Goal: Task Accomplishment & Management: Complete application form

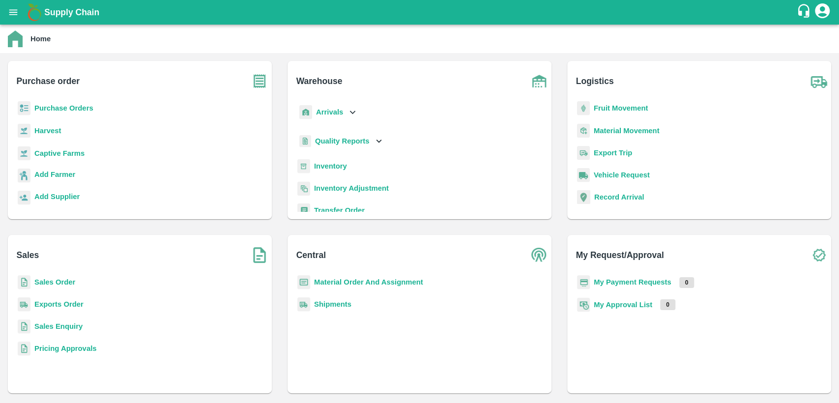
click at [394, 282] on b "Material Order And Assignment" at bounding box center [368, 282] width 109 height 8
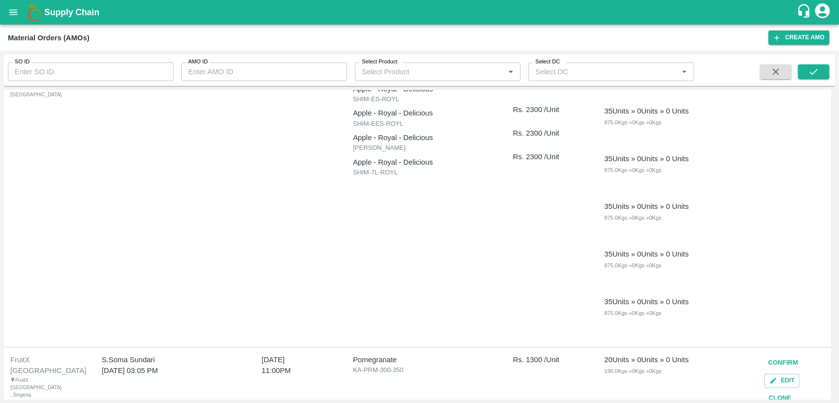
scroll to position [898, 0]
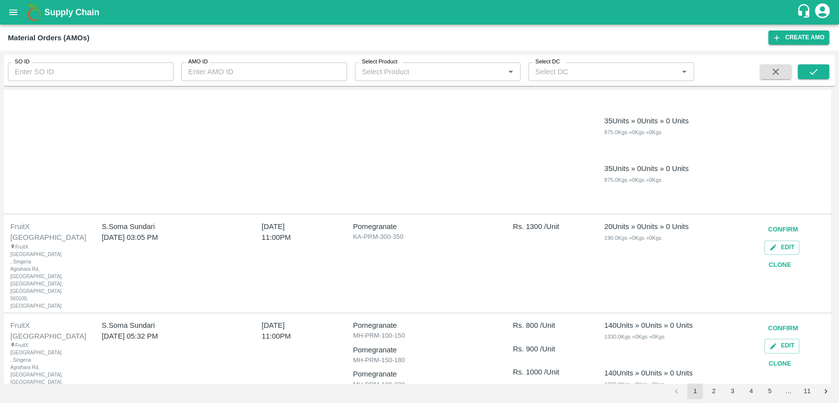
click at [783, 355] on button "Clone" at bounding box center [780, 363] width 31 height 17
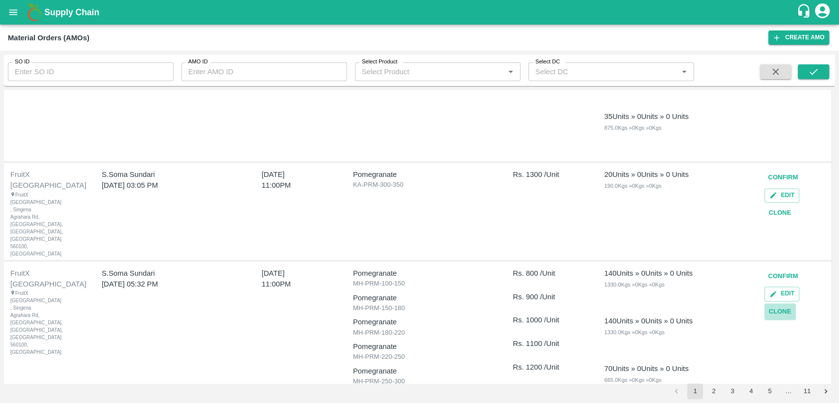
click at [779, 303] on button "Clone" at bounding box center [780, 311] width 31 height 17
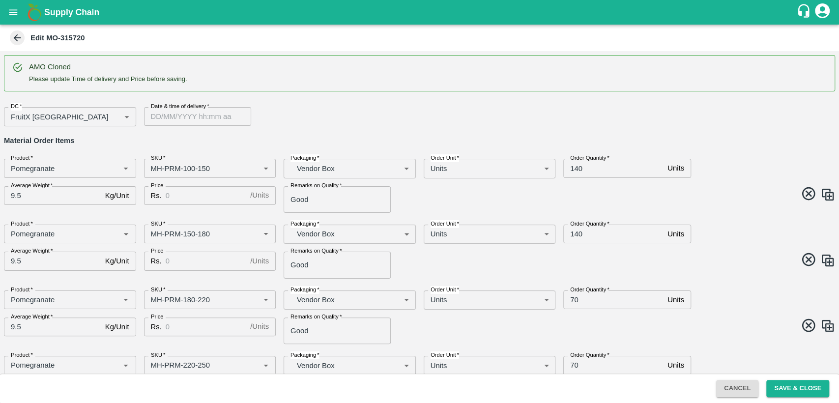
type input "DD/MM/YYYY hh:mm aa"
click at [181, 114] on input "DD/MM/YYYY hh:mm aa" at bounding box center [194, 116] width 100 height 19
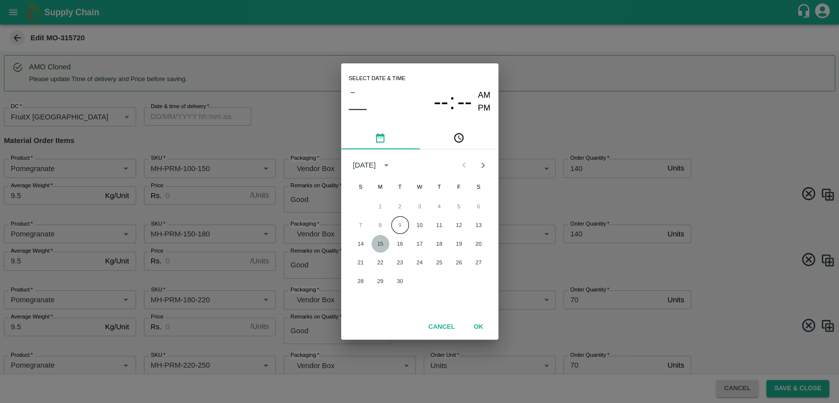
click at [376, 244] on button "15" at bounding box center [381, 244] width 18 height 18
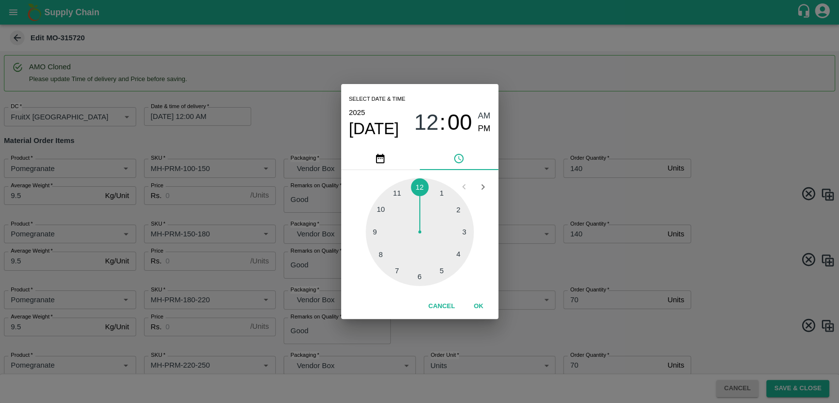
click at [400, 194] on div at bounding box center [420, 232] width 108 height 108
click at [491, 131] on div "Select date & time [DATE] 11 : 00 AM PM" at bounding box center [419, 115] width 157 height 63
click at [488, 129] on span "PM" at bounding box center [484, 128] width 13 height 13
type input "[DATE] 11:00 PM"
click at [477, 308] on button "OK" at bounding box center [478, 306] width 31 height 17
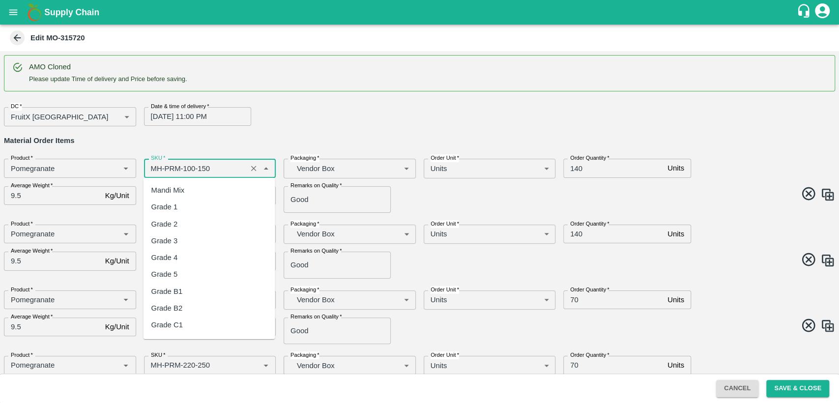
click at [154, 164] on input "SKU   *" at bounding box center [195, 168] width 97 height 13
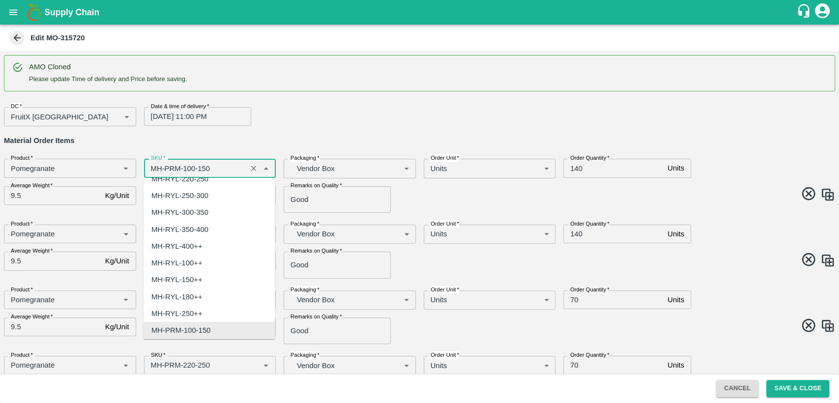
click at [154, 164] on input "SKU   *" at bounding box center [195, 168] width 97 height 13
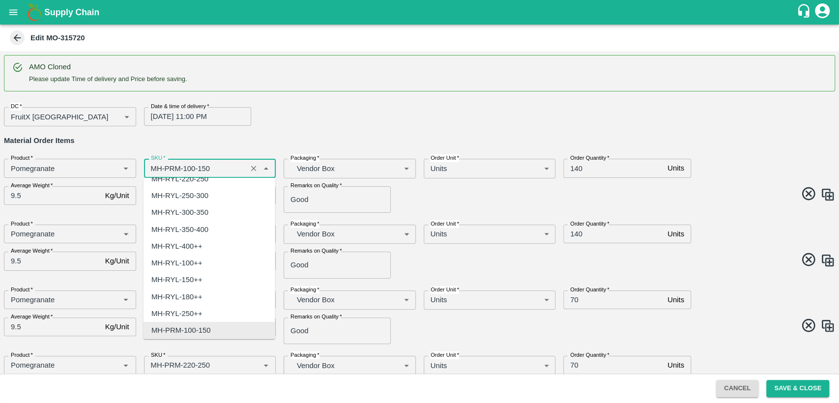
click at [154, 167] on input "SKU   *" at bounding box center [195, 168] width 97 height 13
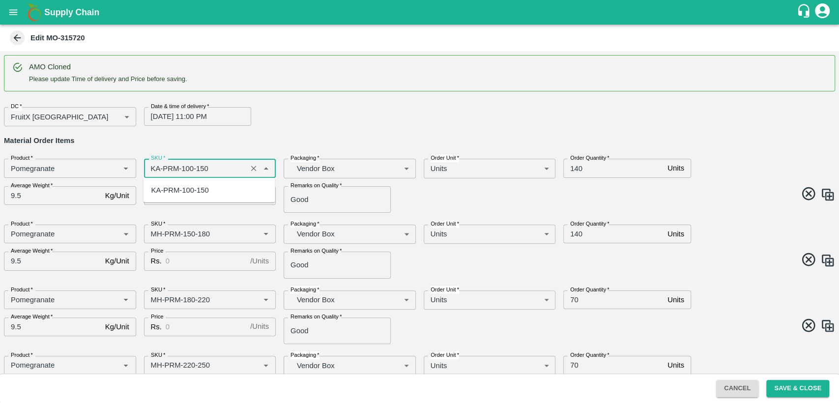
click at [165, 191] on div "KA-PRM-100-150" at bounding box center [180, 190] width 58 height 11
type input "KA-PRM-100-150"
click at [171, 194] on input "Price" at bounding box center [206, 195] width 81 height 19
type input "800"
click at [574, 167] on input "140" at bounding box center [613, 168] width 100 height 19
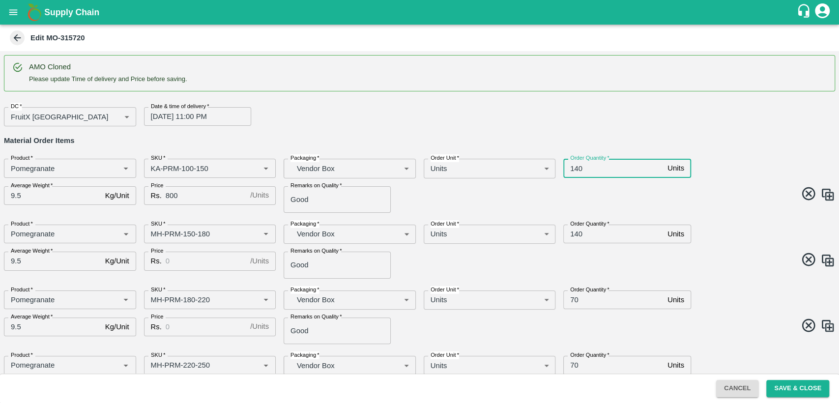
click at [574, 167] on input "140" at bounding box center [613, 168] width 100 height 19
type input "140"
click at [152, 237] on input "SKU   *" at bounding box center [195, 234] width 97 height 13
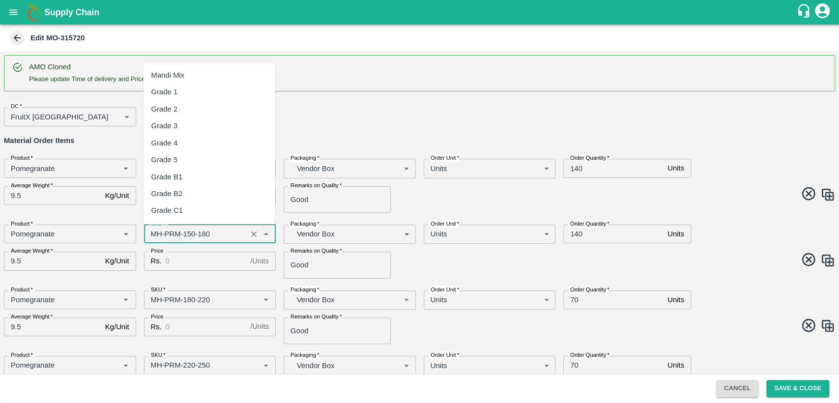
click at [152, 237] on input "SKU   *" at bounding box center [195, 234] width 97 height 13
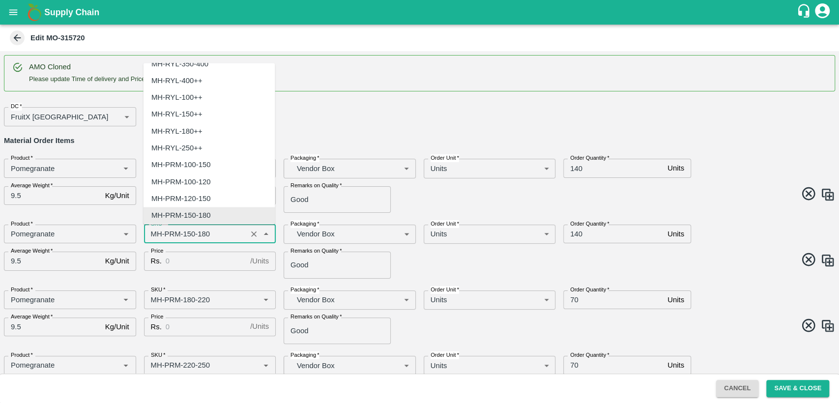
click at [152, 237] on input "SKU   *" at bounding box center [195, 234] width 97 height 13
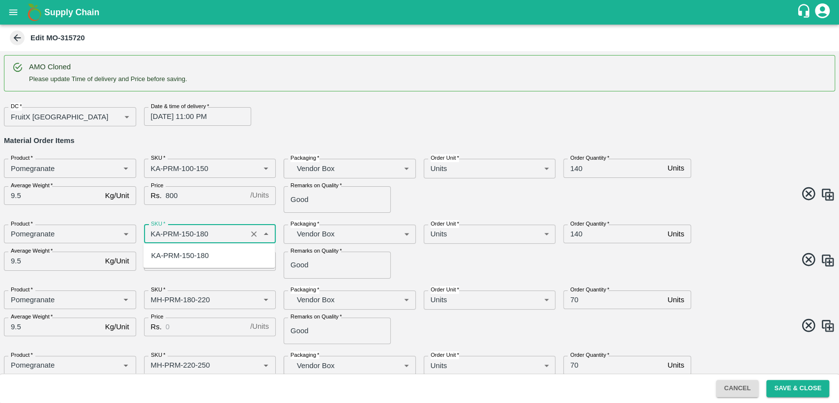
click at [169, 251] on div "KA-PRM-150-180" at bounding box center [180, 255] width 58 height 11
type input "KA-PRM-150-180"
click at [177, 261] on input "Price" at bounding box center [206, 261] width 81 height 19
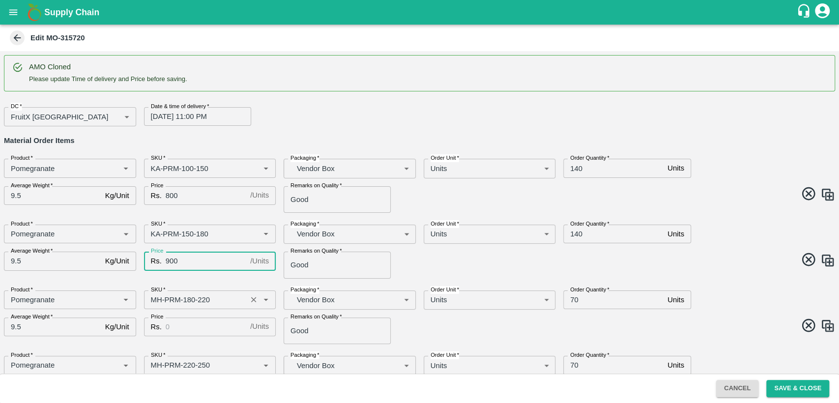
type input "900"
click at [155, 303] on input "SKU   *" at bounding box center [195, 300] width 97 height 13
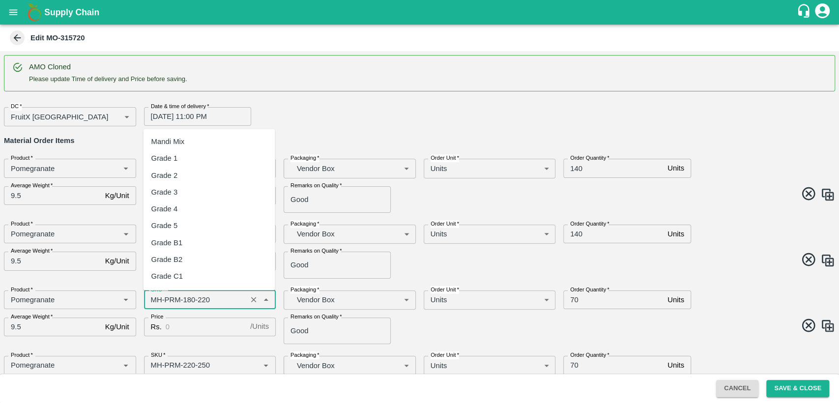
click at [155, 303] on input "SKU   *" at bounding box center [195, 300] width 97 height 13
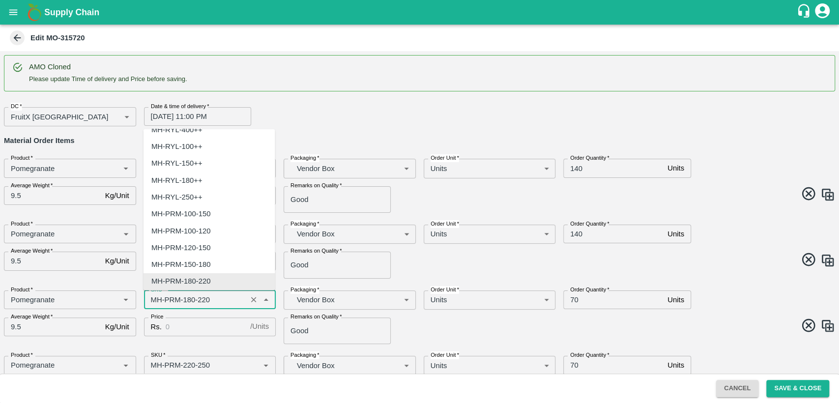
click at [155, 303] on input "SKU   *" at bounding box center [195, 300] width 97 height 13
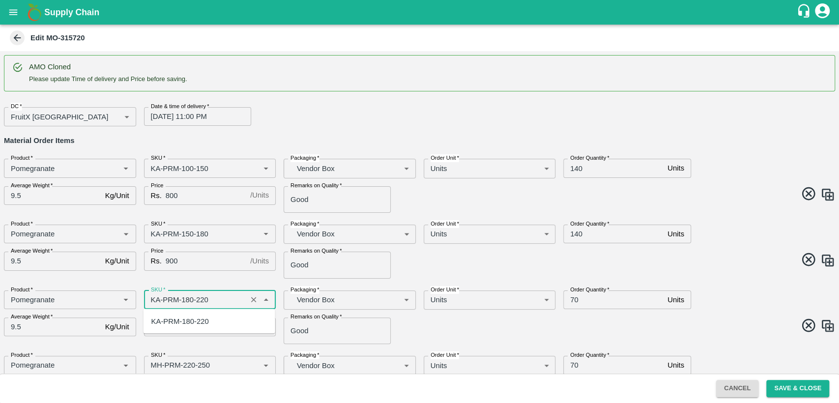
click at [164, 320] on div "KA-PRM-180-220" at bounding box center [180, 321] width 58 height 11
type input "KA-PRM-180-220"
click at [171, 324] on input "Price" at bounding box center [206, 327] width 81 height 19
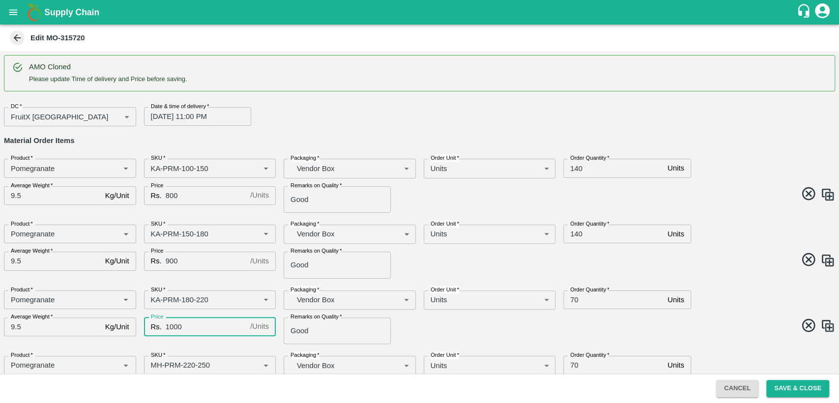
type input "1000"
click at [573, 297] on input "70" at bounding box center [613, 300] width 100 height 19
click at [705, 262] on span at bounding box center [626, 261] width 420 height 19
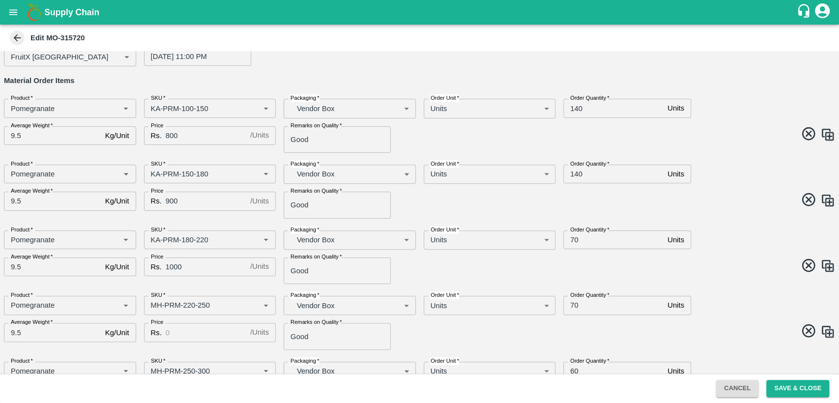
scroll to position [65, 0]
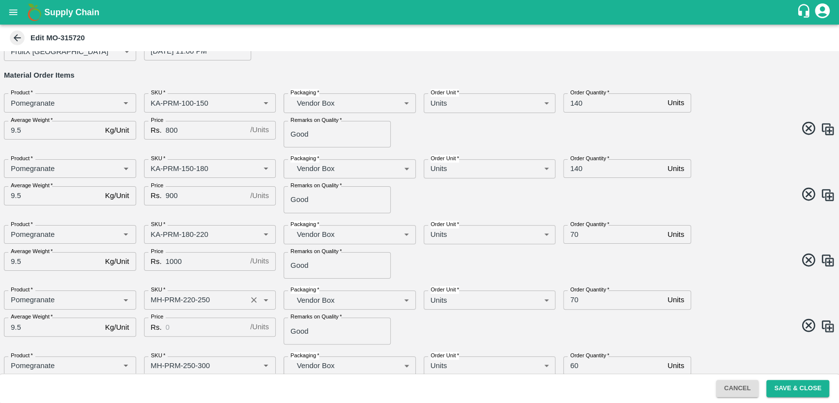
click at [159, 297] on input "SKU   *" at bounding box center [195, 300] width 97 height 13
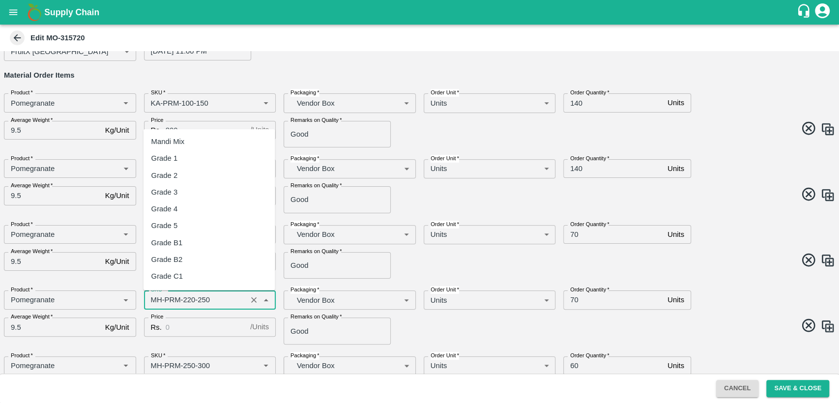
click at [159, 297] on input "SKU   *" at bounding box center [195, 300] width 97 height 13
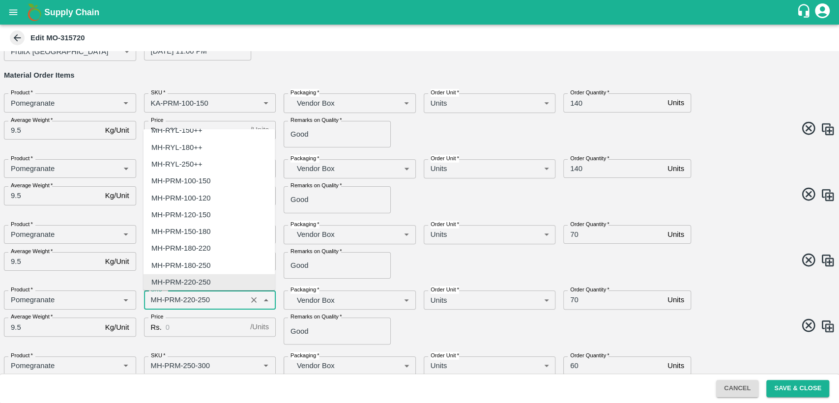
click at [159, 297] on input "SKU   *" at bounding box center [195, 300] width 97 height 13
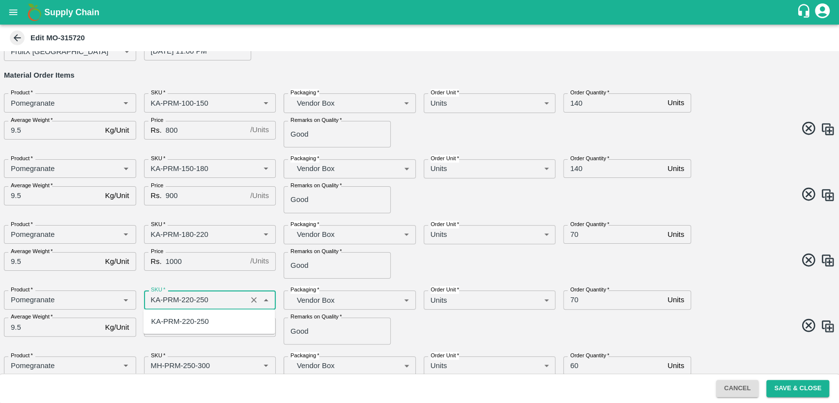
click at [181, 321] on div "KA-PRM-220-250" at bounding box center [180, 321] width 58 height 11
type input "KA-PRM-220-250"
click at [191, 322] on input "Price" at bounding box center [206, 327] width 81 height 19
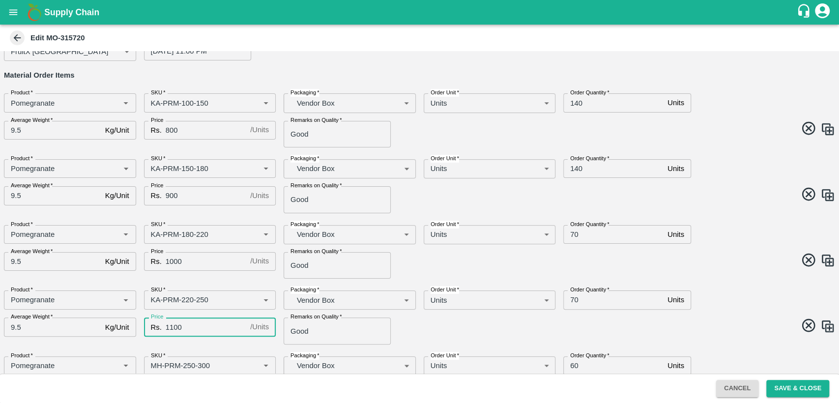
type input "1100"
click at [471, 325] on span at bounding box center [626, 327] width 420 height 19
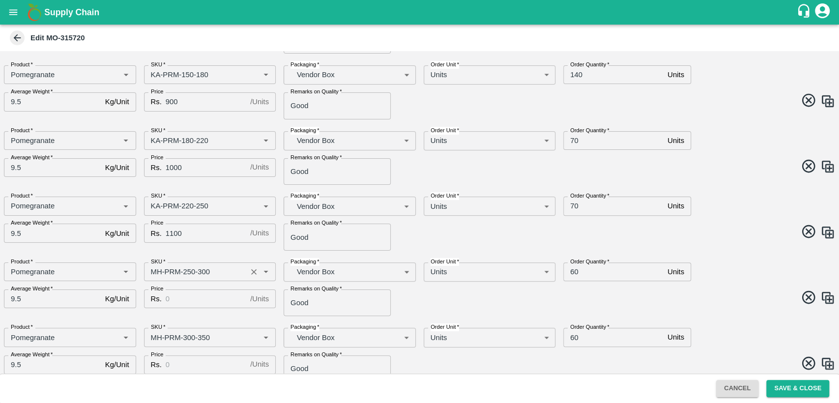
click at [152, 268] on input "SKU   *" at bounding box center [195, 272] width 97 height 13
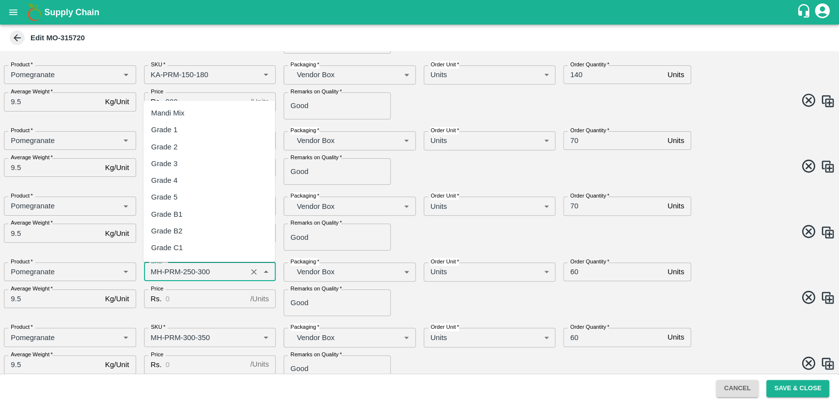
scroll to position [652, 0]
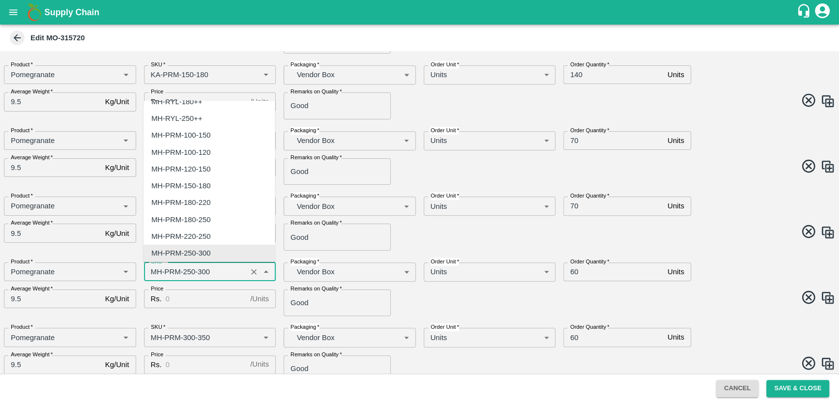
click at [152, 268] on input "SKU   *" at bounding box center [195, 272] width 97 height 13
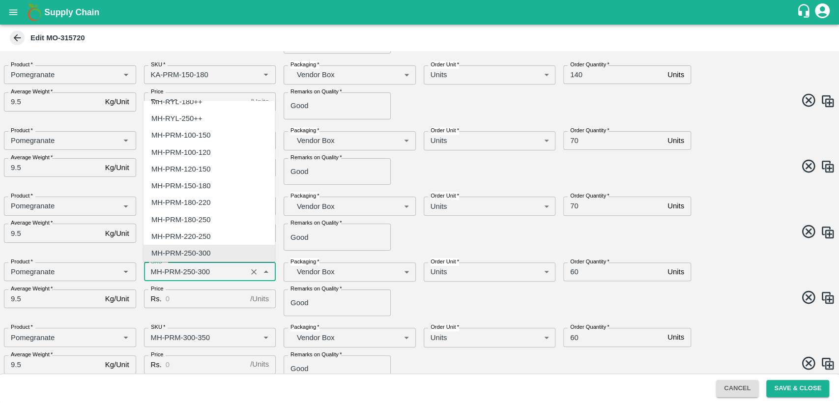
click at [156, 272] on input "SKU   *" at bounding box center [195, 272] width 97 height 13
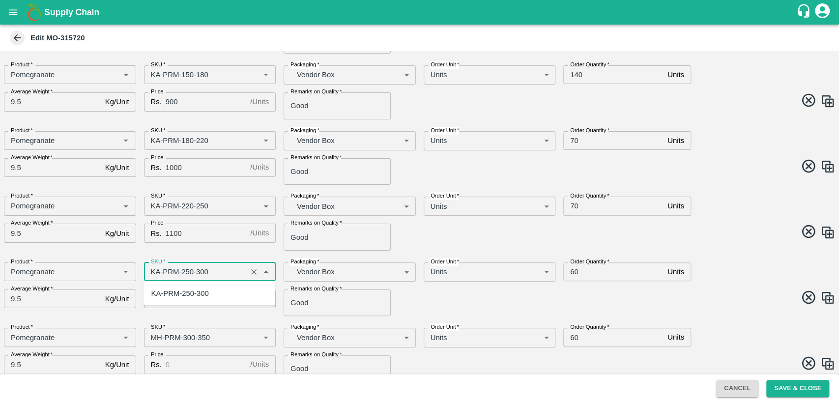
click at [168, 295] on div "KA-PRM-250-300" at bounding box center [180, 293] width 58 height 11
type input "KA-PRM-250-300"
click at [178, 295] on input "Price" at bounding box center [206, 299] width 81 height 19
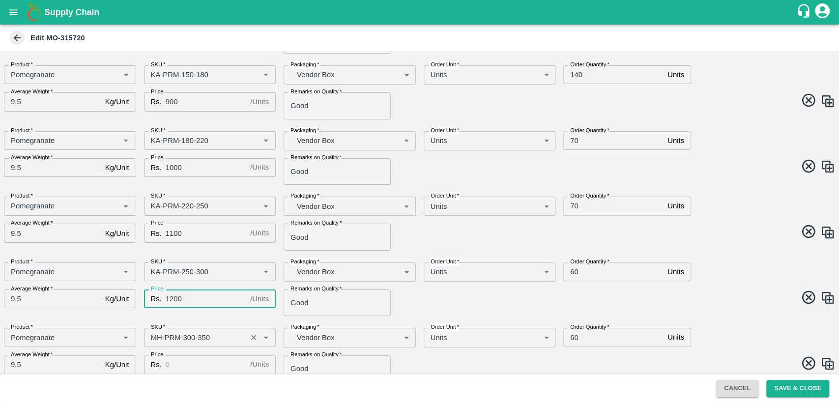
type input "1200"
click at [158, 337] on input "SKU   *" at bounding box center [195, 337] width 97 height 13
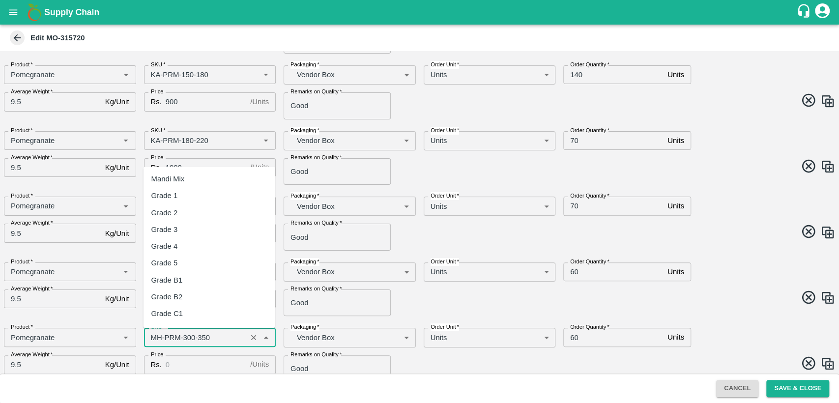
scroll to position [669, 0]
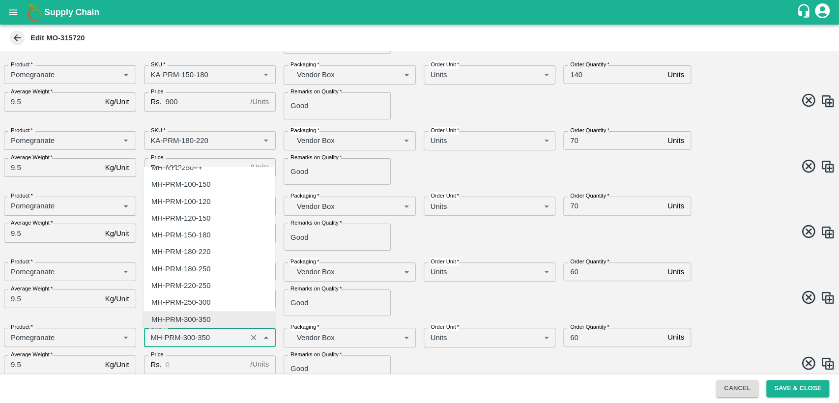
click at [158, 337] on input "SKU   *" at bounding box center [195, 337] width 97 height 13
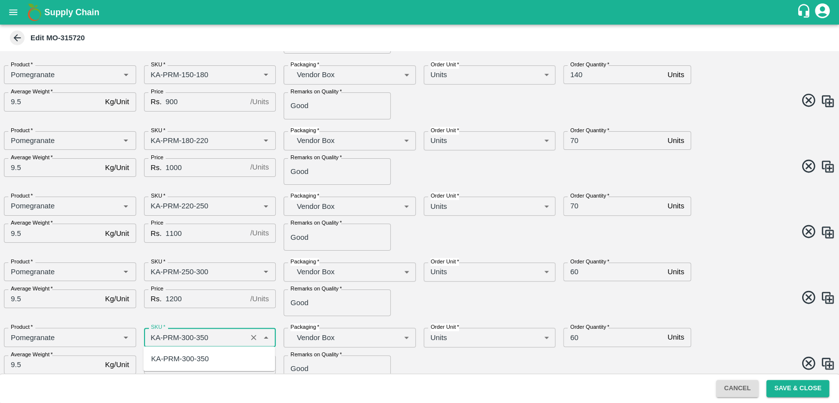
click at [173, 362] on div "KA-PRM-300-350" at bounding box center [180, 359] width 58 height 11
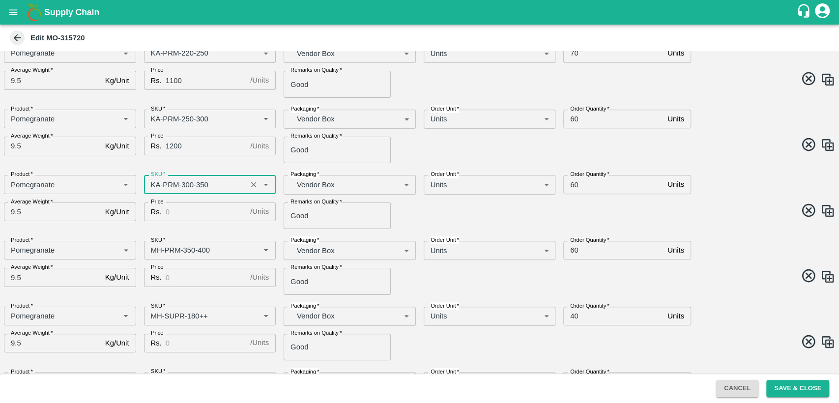
type input "KA-PRM-300-350"
click at [197, 281] on input "Price" at bounding box center [206, 277] width 81 height 19
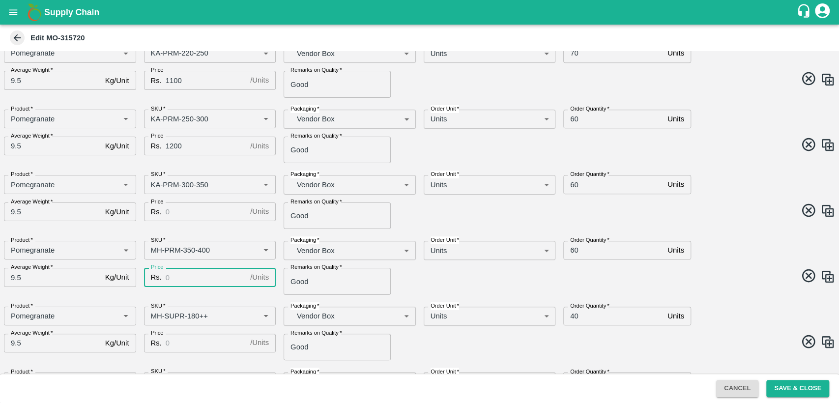
click at [185, 208] on input "Price" at bounding box center [206, 212] width 81 height 19
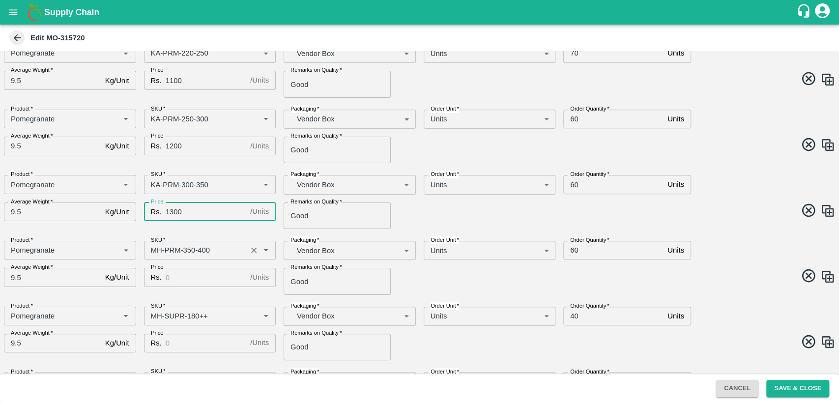
type input "1300"
click at [156, 249] on input "SKU   *" at bounding box center [195, 250] width 97 height 13
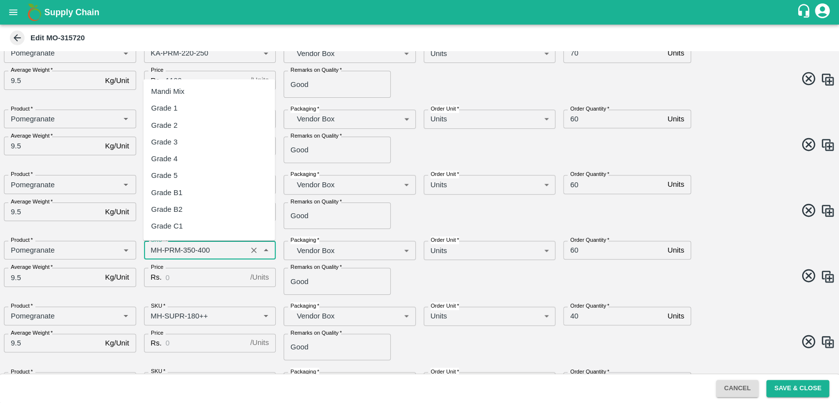
scroll to position [685, 0]
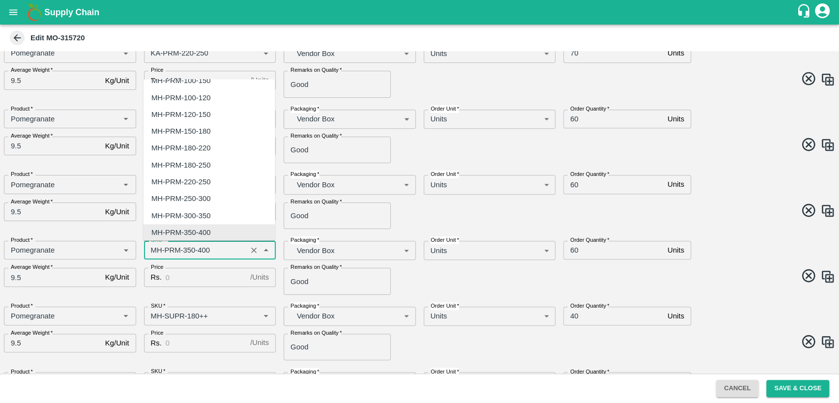
click at [155, 241] on label "SKU   *" at bounding box center [158, 241] width 14 height 8
click at [155, 244] on input "SKU   *" at bounding box center [195, 250] width 97 height 13
click at [157, 251] on input "SKU   *" at bounding box center [195, 250] width 97 height 13
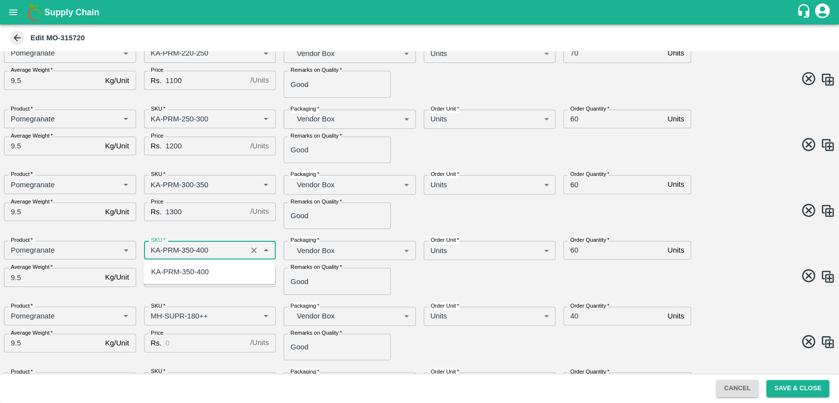
click at [168, 268] on div "KA-PRM-350-400" at bounding box center [180, 271] width 58 height 11
type input "KA-PRM-350-400"
click at [182, 279] on input "Price" at bounding box center [206, 277] width 81 height 19
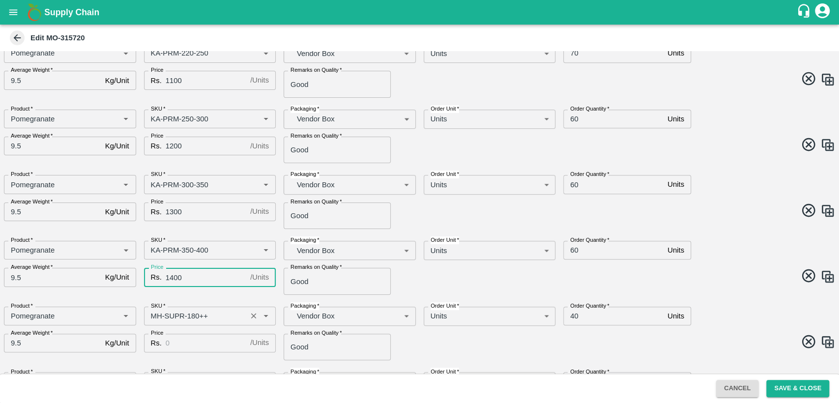
type input "1400"
click at [156, 316] on input "SKU   *" at bounding box center [195, 316] width 97 height 13
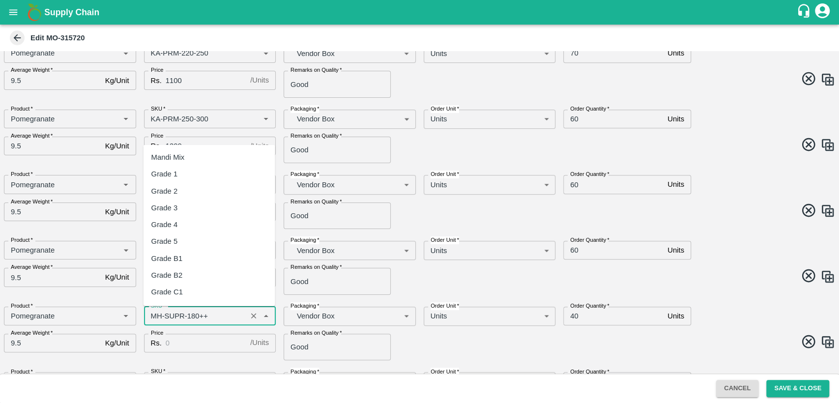
scroll to position [1006, 0]
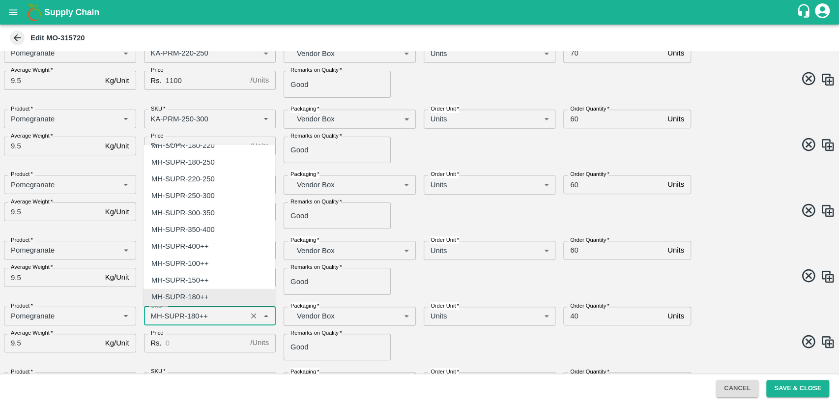
click at [156, 316] on input "SKU   *" at bounding box center [195, 316] width 97 height 13
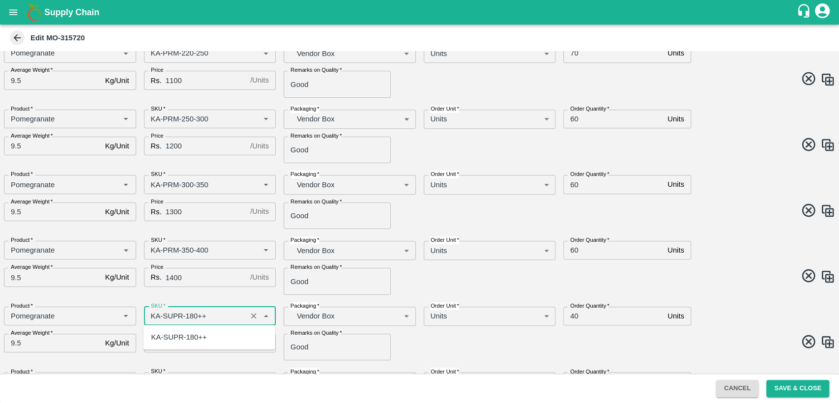
click at [173, 339] on div "KA-SUPR-180++" at bounding box center [179, 337] width 56 height 11
type input "KA-SUPR-180++"
click at [178, 340] on input "Price" at bounding box center [206, 343] width 81 height 19
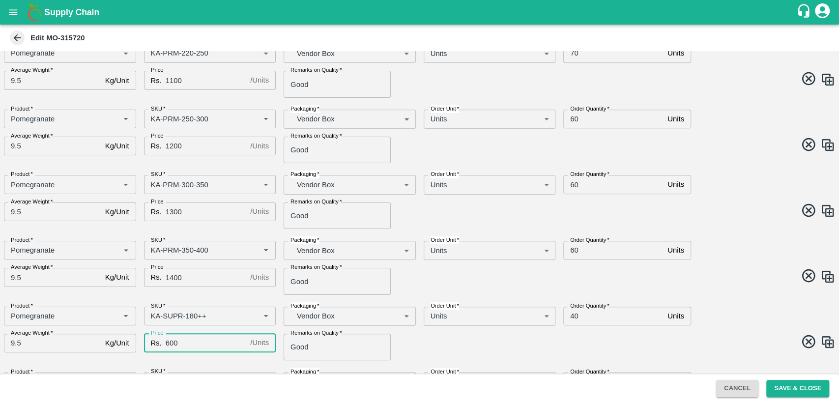
type input "600"
click at [469, 334] on span at bounding box center [626, 343] width 420 height 19
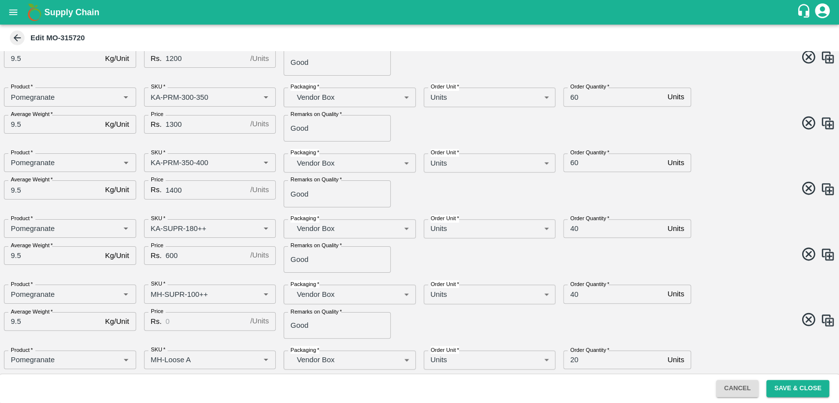
scroll to position [434, 0]
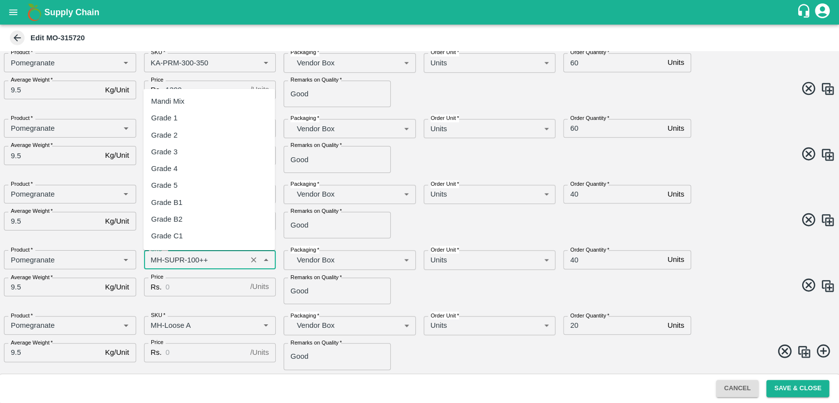
click at [155, 259] on input "SKU   *" at bounding box center [195, 259] width 97 height 13
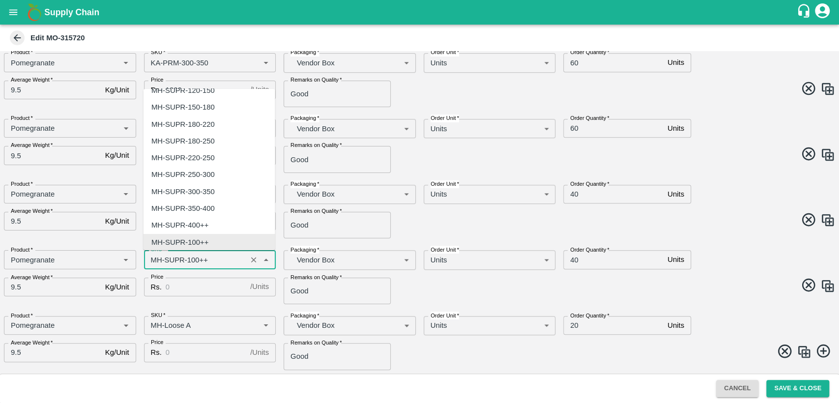
click at [155, 259] on input "SKU   *" at bounding box center [195, 259] width 97 height 13
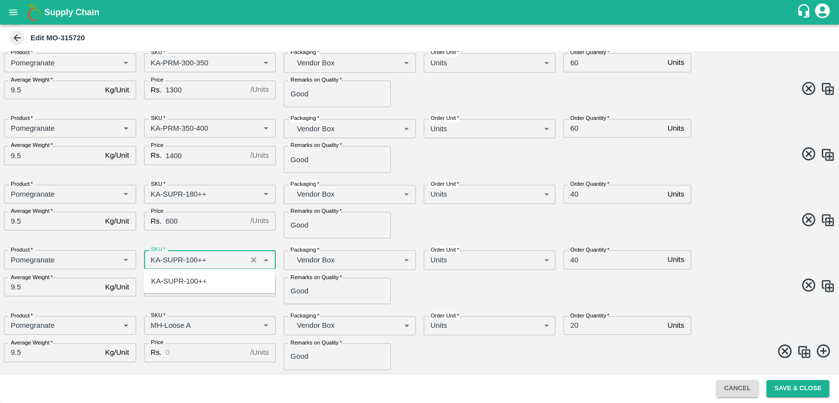
click at [173, 280] on div "KA-SUPR-100++" at bounding box center [179, 281] width 56 height 11
type input "KA-SUPR-100++"
click at [196, 289] on input "Price" at bounding box center [206, 287] width 81 height 19
type input "500"
click at [152, 326] on input "SKU   *" at bounding box center [195, 325] width 97 height 13
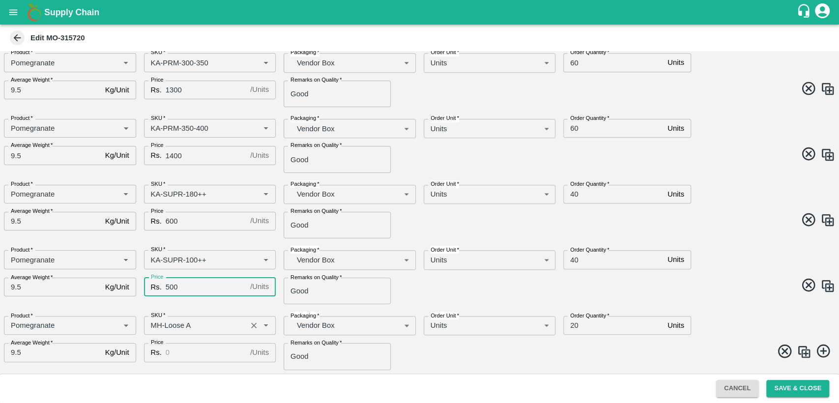
click at [152, 326] on input "SKU   *" at bounding box center [195, 325] width 97 height 13
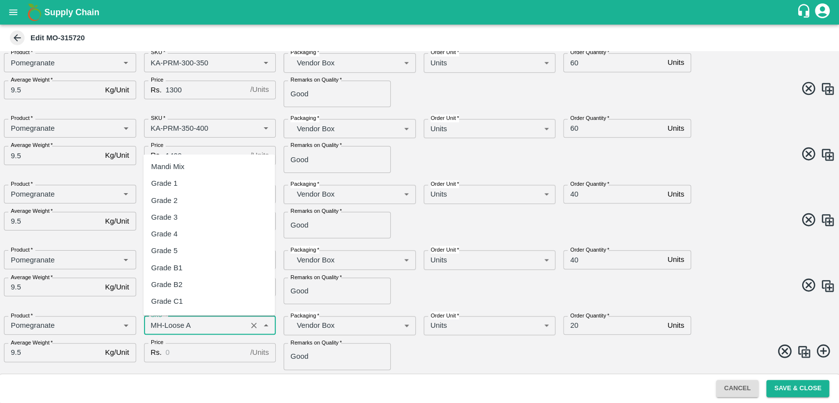
scroll to position [6418, 0]
click at [157, 324] on input "SKU   *" at bounding box center [195, 325] width 97 height 13
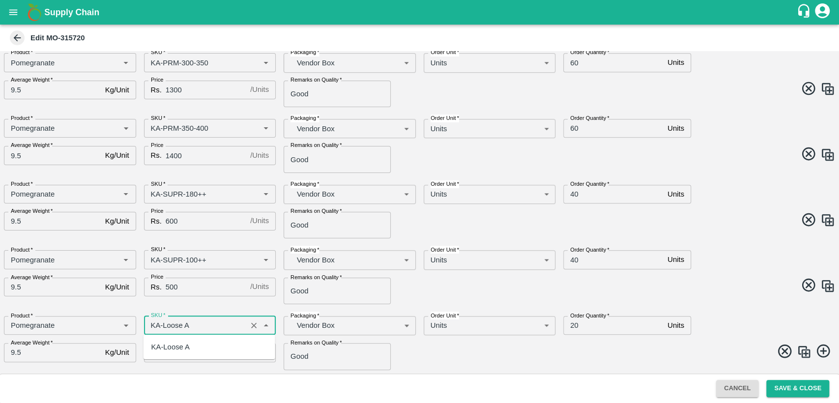
click at [181, 348] on div "KA-Loose A" at bounding box center [170, 347] width 38 height 11
type input "KA-Loose A"
click at [181, 348] on input "Price" at bounding box center [206, 352] width 81 height 19
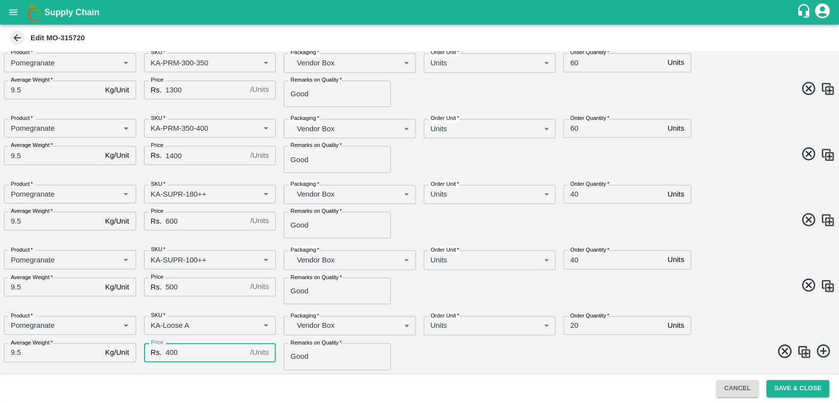
type input "400"
click at [799, 349] on img at bounding box center [804, 352] width 15 height 15
click at [201, 317] on div "SKU   *" at bounding box center [210, 326] width 132 height 19
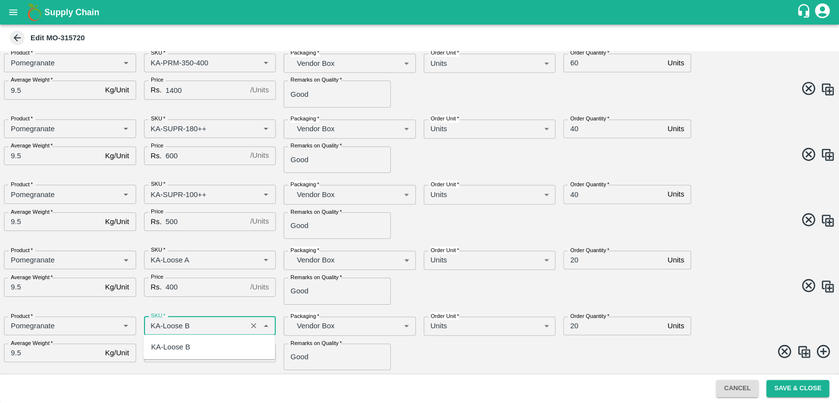
click at [200, 343] on div "KA-Loose B" at bounding box center [210, 347] width 132 height 17
type input "KA-Loose B"
click at [444, 351] on span at bounding box center [626, 353] width 420 height 19
click at [804, 354] on img at bounding box center [804, 352] width 15 height 15
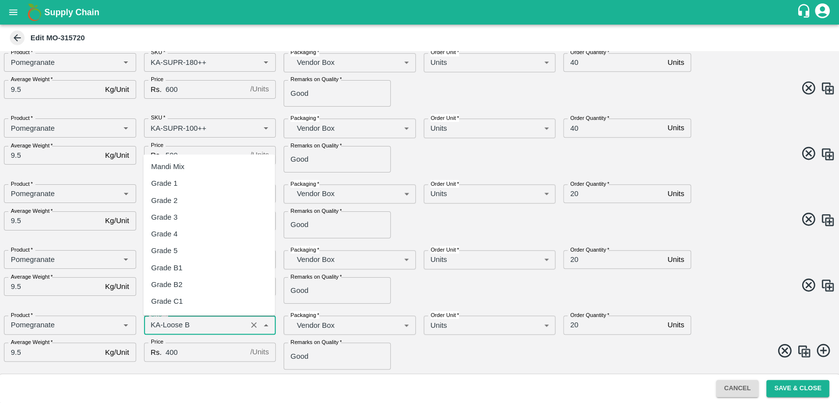
click at [202, 328] on input "SKU   *" at bounding box center [195, 325] width 97 height 13
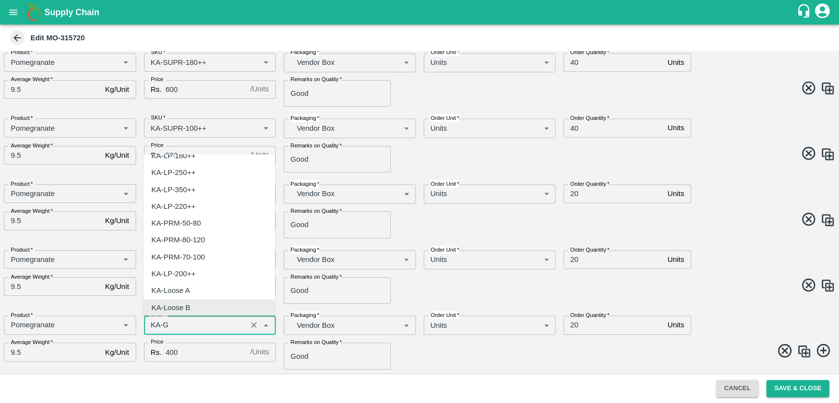
scroll to position [0, 0]
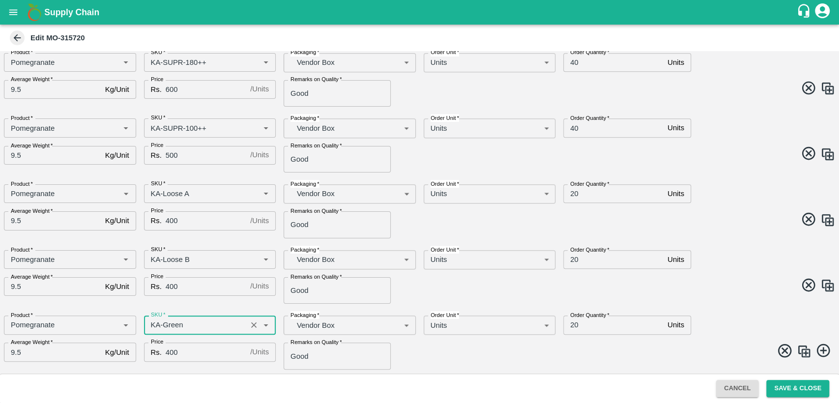
type input "KA-Green"
click at [805, 351] on img at bounding box center [804, 351] width 15 height 15
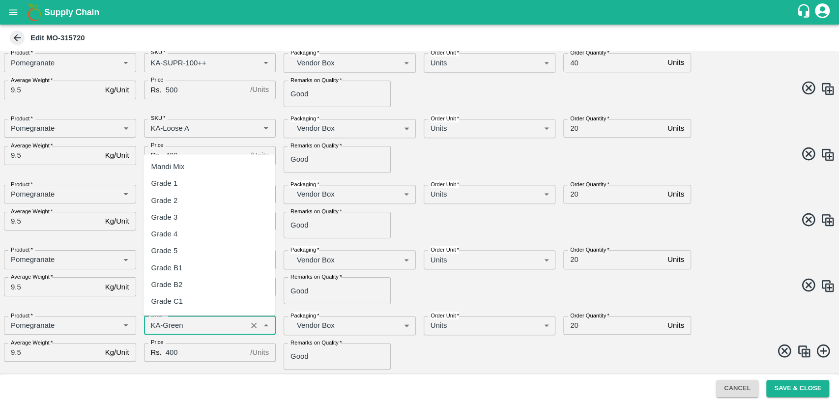
click at [212, 328] on input "SKU   *" at bounding box center [195, 325] width 97 height 13
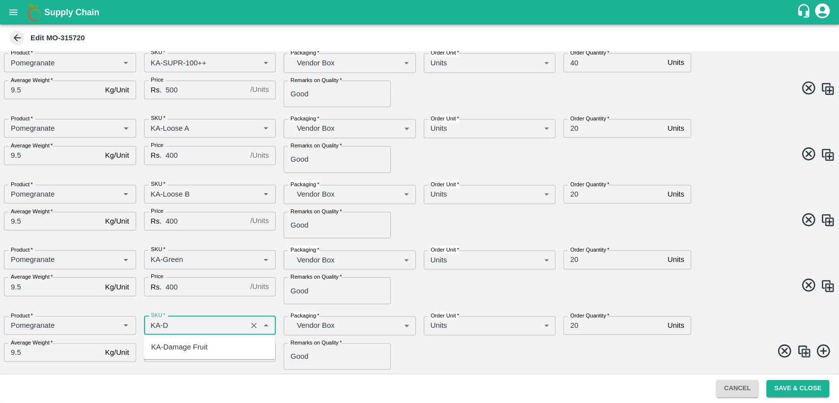
scroll to position [0, 0]
type input "KA-Damage Fruit"
click at [440, 357] on span at bounding box center [626, 352] width 420 height 19
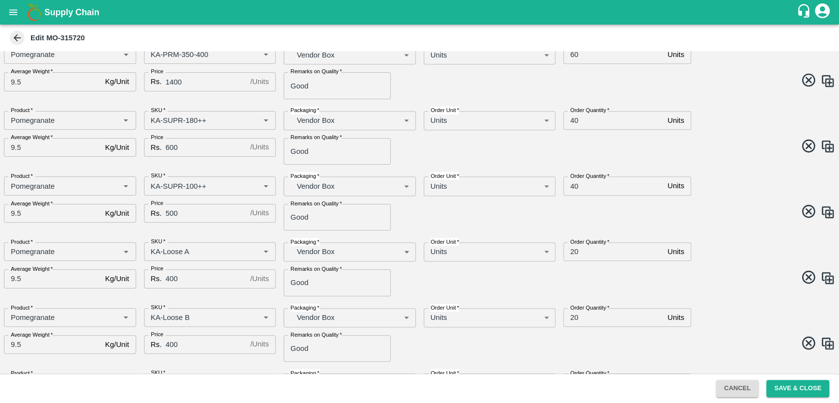
scroll to position [508, 0]
click at [575, 120] on input "40" at bounding box center [613, 120] width 100 height 19
click at [570, 123] on input "40" at bounding box center [613, 120] width 100 height 19
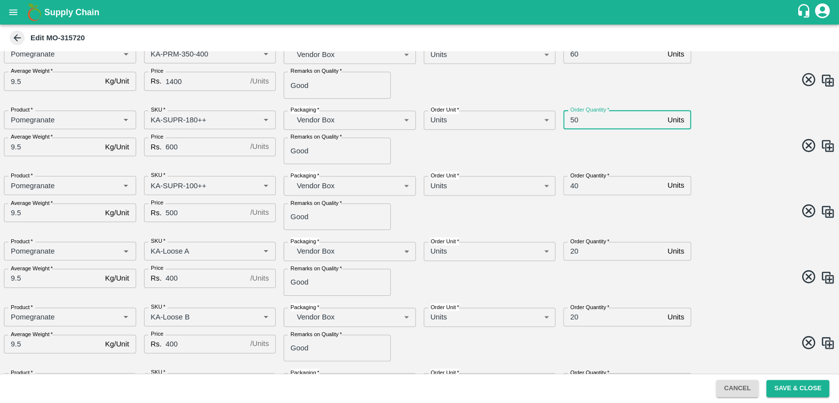
type input "50"
click at [573, 185] on input "40" at bounding box center [613, 185] width 100 height 19
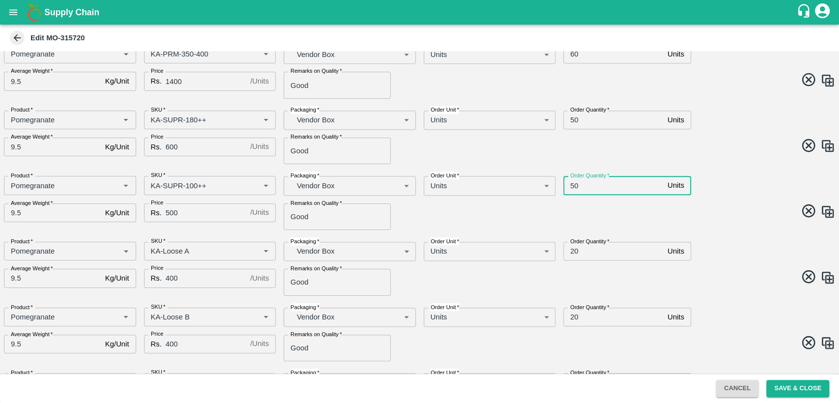
type input "50"
click at [572, 251] on input "20" at bounding box center [613, 251] width 100 height 19
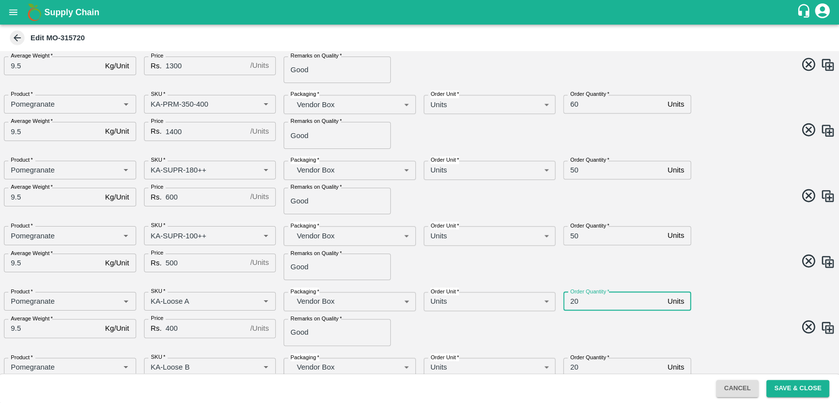
scroll to position [529, 0]
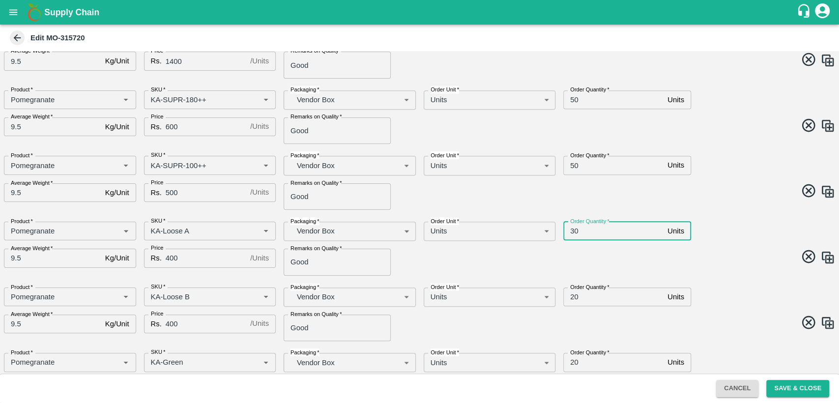
type input "30"
click at [573, 296] on input "20" at bounding box center [613, 297] width 100 height 19
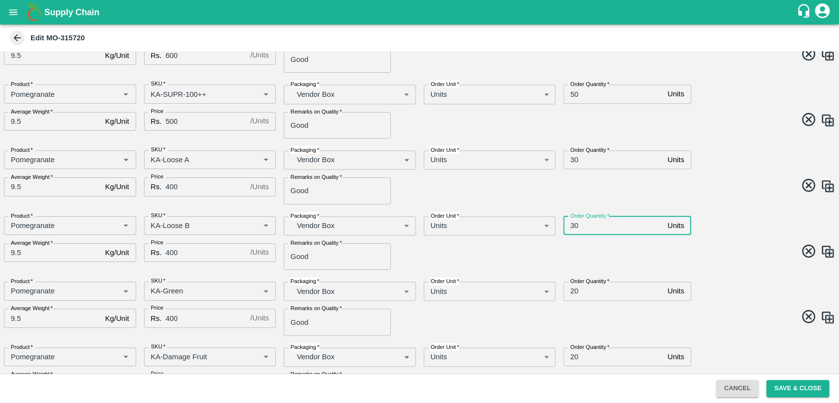
scroll to position [603, 0]
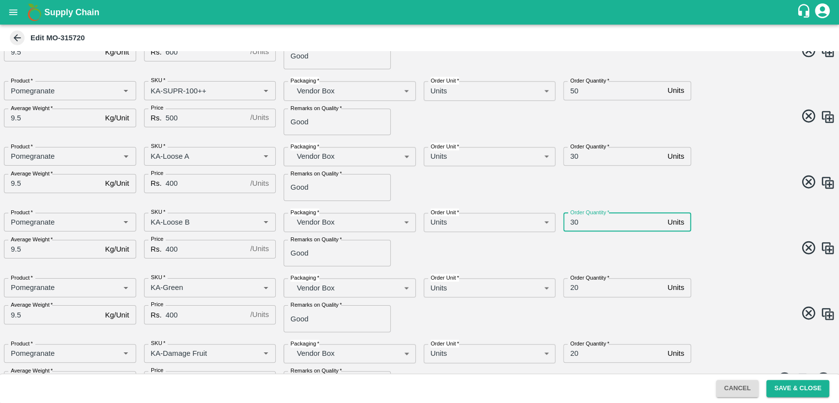
type input "30"
click at [571, 288] on input "20" at bounding box center [613, 287] width 100 height 19
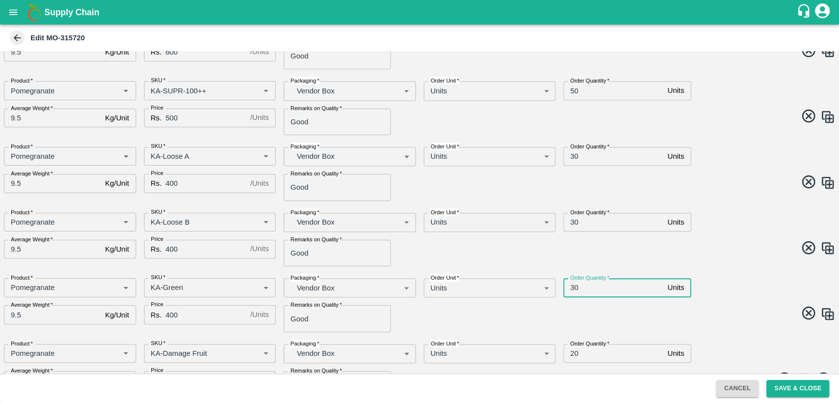
scroll to position [631, 0]
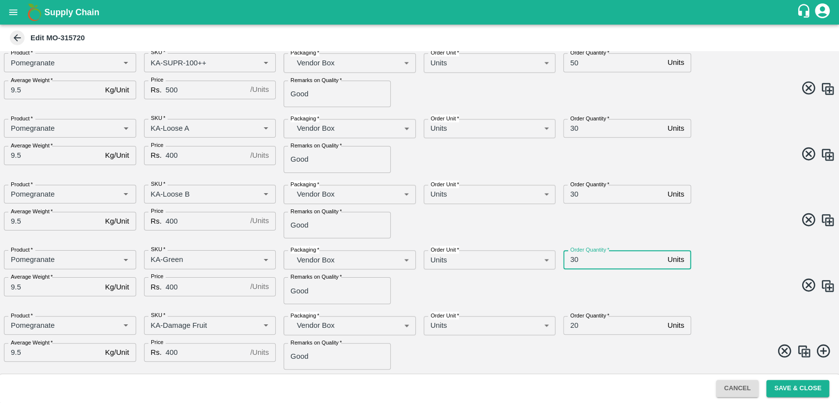
type input "30"
click at [575, 324] on input "20" at bounding box center [613, 325] width 100 height 19
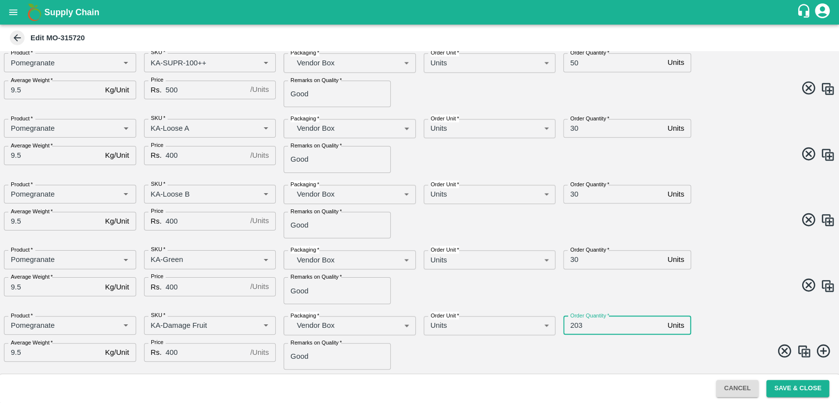
click at [574, 324] on input "203" at bounding box center [613, 325] width 100 height 19
type input "30"
click at [704, 302] on div "Product   * Product   * SKU   * SKU   * Packaging   * Vendor Box BOM/276 Packag…" at bounding box center [415, 273] width 839 height 62
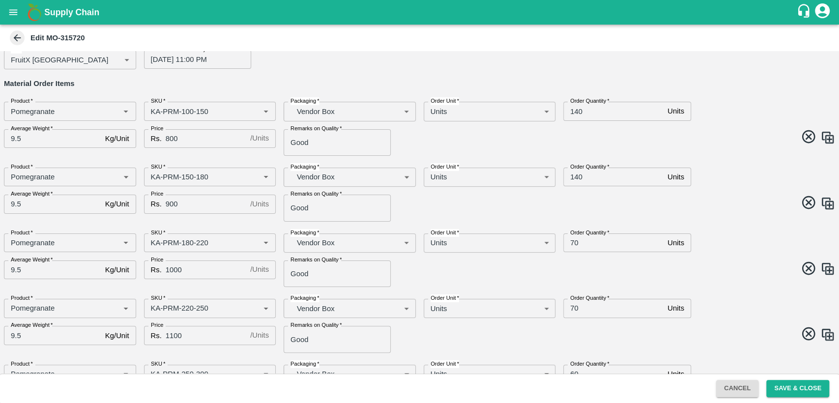
scroll to position [57, 0]
click at [577, 112] on input "140" at bounding box center [613, 111] width 100 height 19
type input "160"
click at [574, 178] on input "140" at bounding box center [613, 177] width 100 height 19
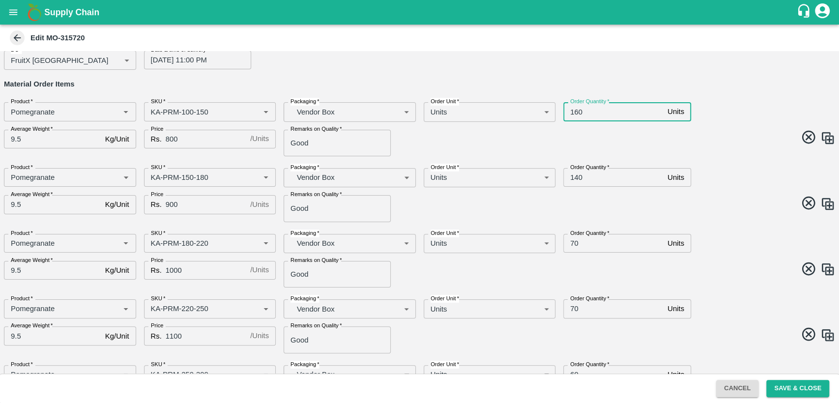
click at [574, 178] on input "140" at bounding box center [613, 177] width 100 height 19
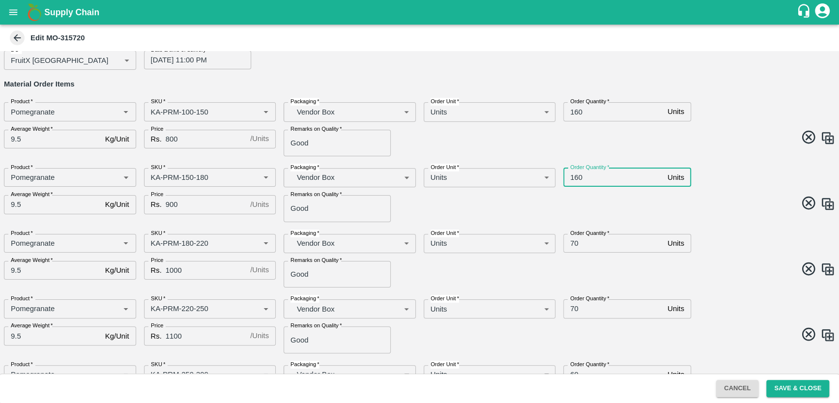
type input "160"
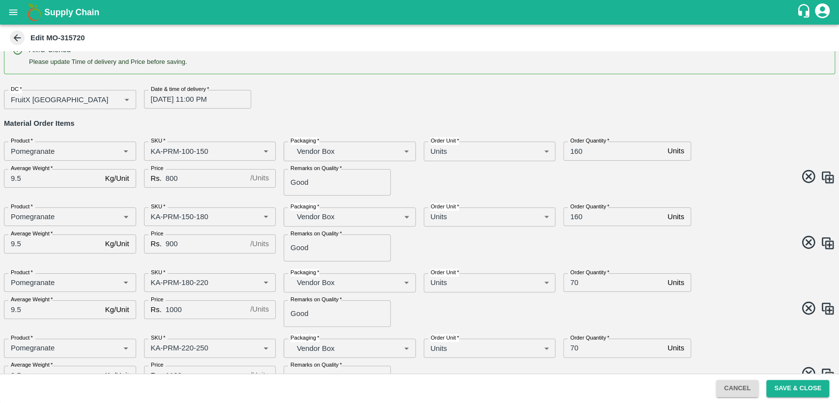
scroll to position [0, 0]
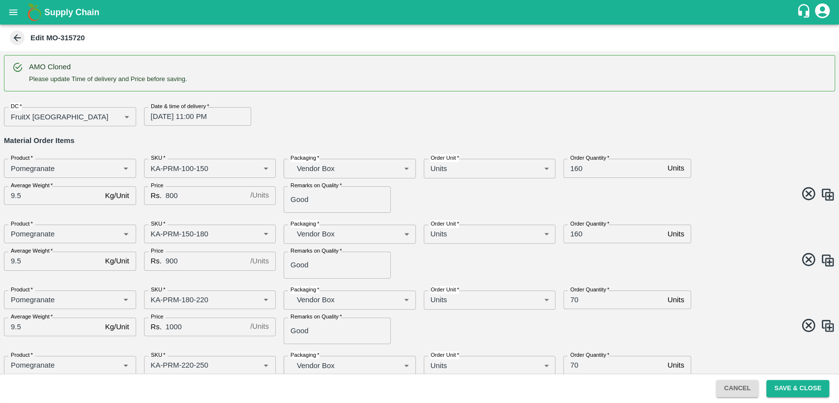
click at [576, 166] on input "160" at bounding box center [613, 168] width 100 height 19
type input "140"
click at [577, 234] on input "160" at bounding box center [613, 234] width 100 height 19
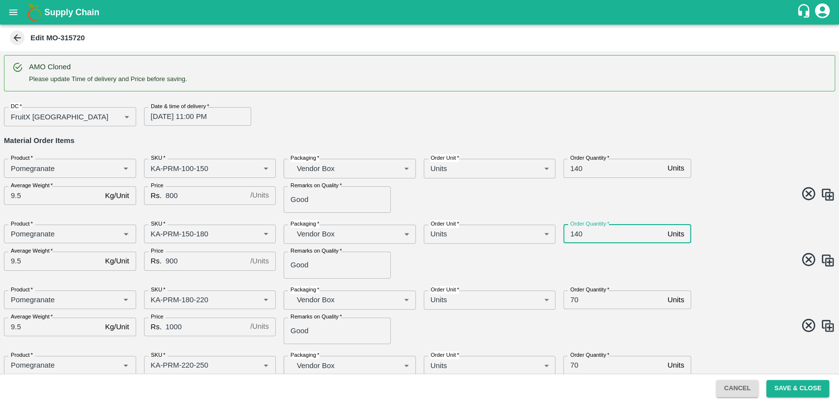
type input "140"
click at [572, 295] on input "70" at bounding box center [613, 300] width 100 height 19
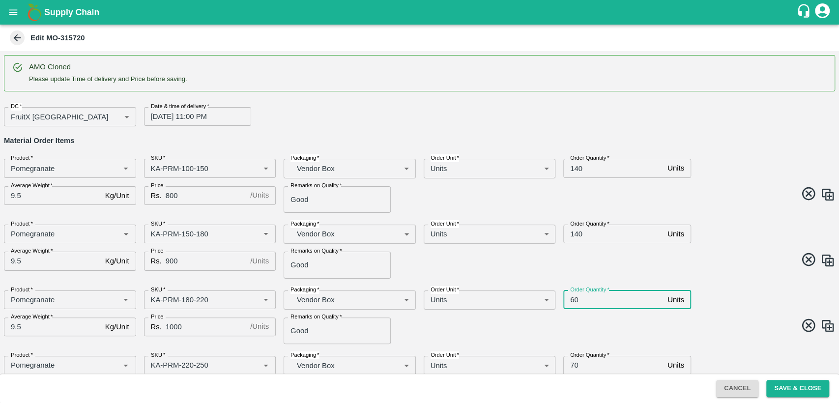
scroll to position [82, 0]
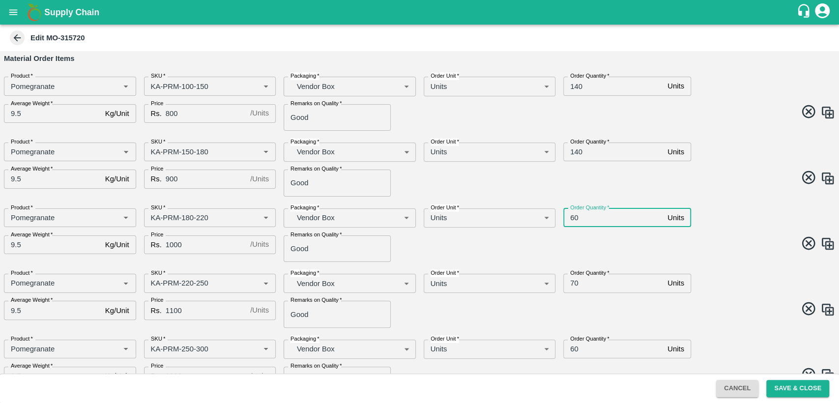
type input "60"
click at [574, 284] on input "70" at bounding box center [613, 283] width 100 height 19
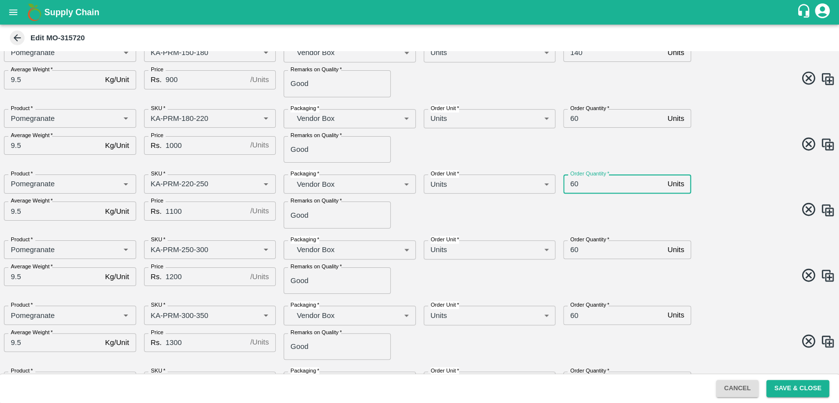
scroll to position [212, 0]
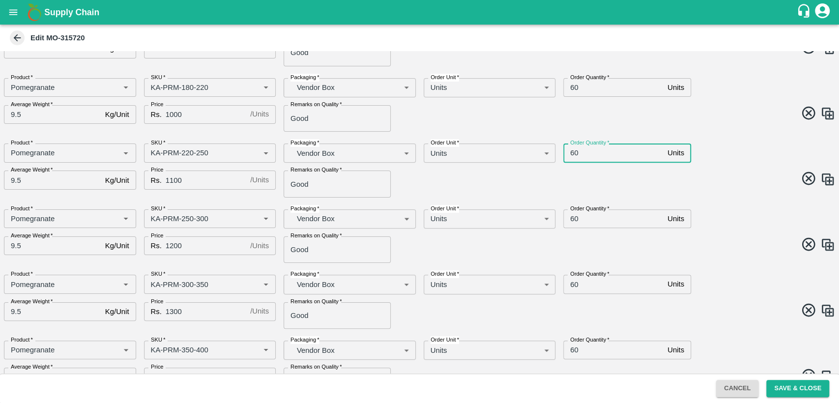
type input "60"
click at [574, 285] on input "60" at bounding box center [613, 284] width 100 height 19
type input "50"
click at [574, 349] on input "60" at bounding box center [613, 350] width 100 height 19
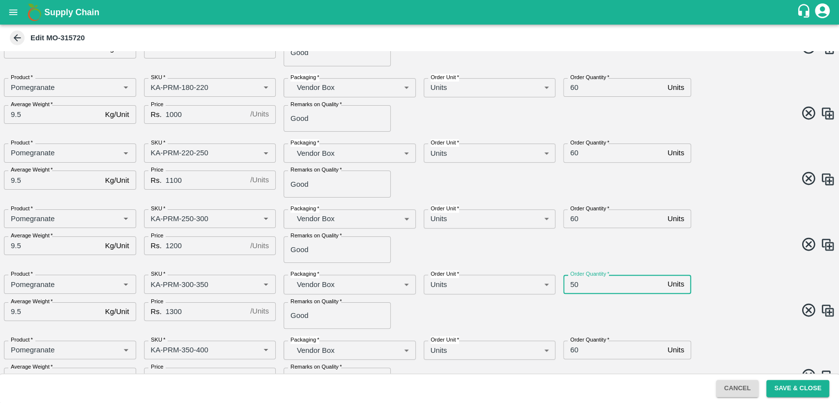
click at [574, 349] on input "60" at bounding box center [613, 350] width 100 height 19
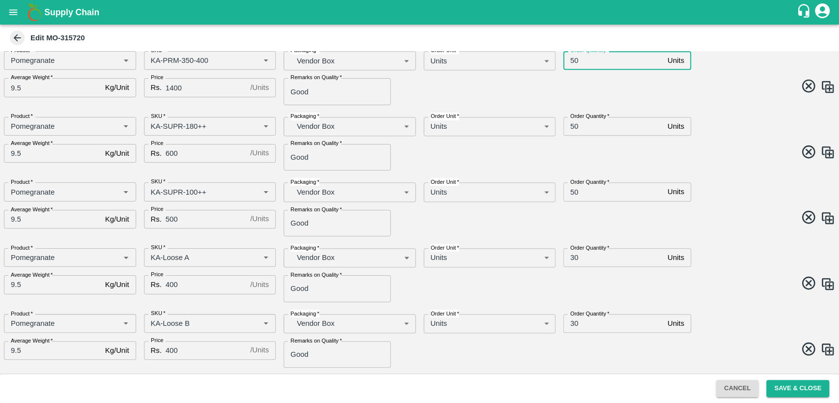
scroll to position [524, 0]
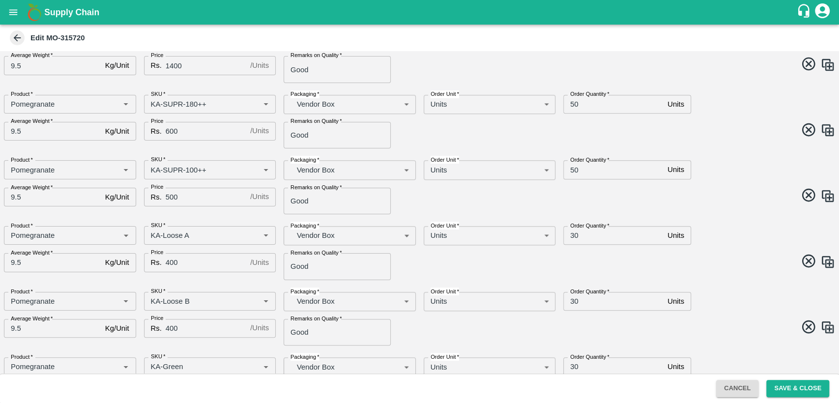
type input "50"
click at [572, 233] on input "30" at bounding box center [613, 235] width 100 height 19
type input "20"
click at [570, 300] on input "30" at bounding box center [613, 301] width 100 height 19
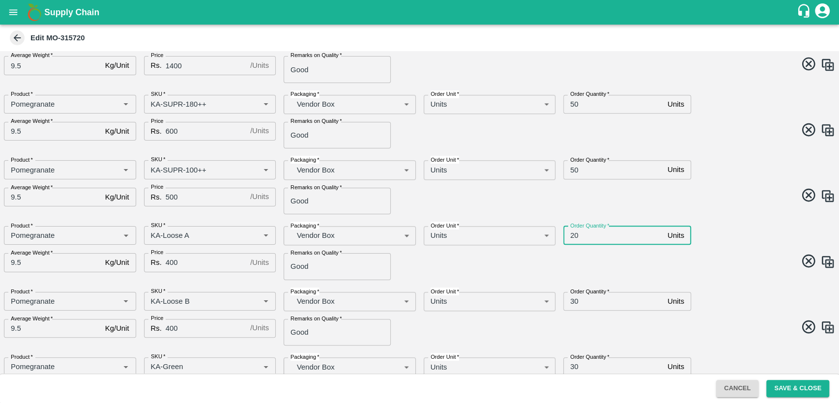
click at [570, 300] on input "30" at bounding box center [613, 301] width 100 height 19
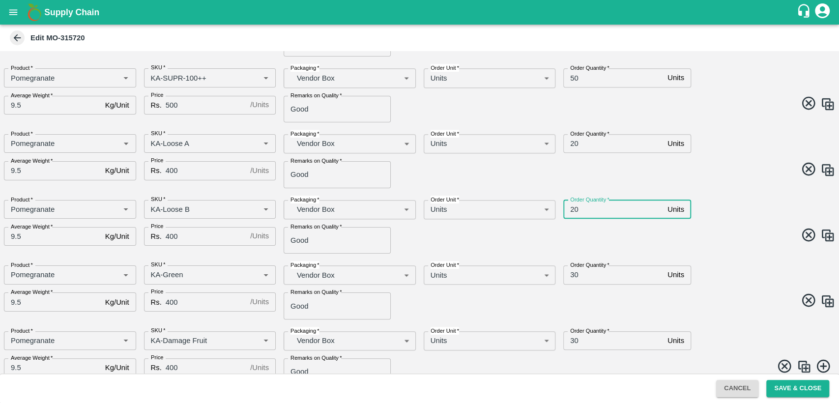
scroll to position [617, 0]
type input "20"
click at [574, 272] on input "30" at bounding box center [613, 274] width 100 height 19
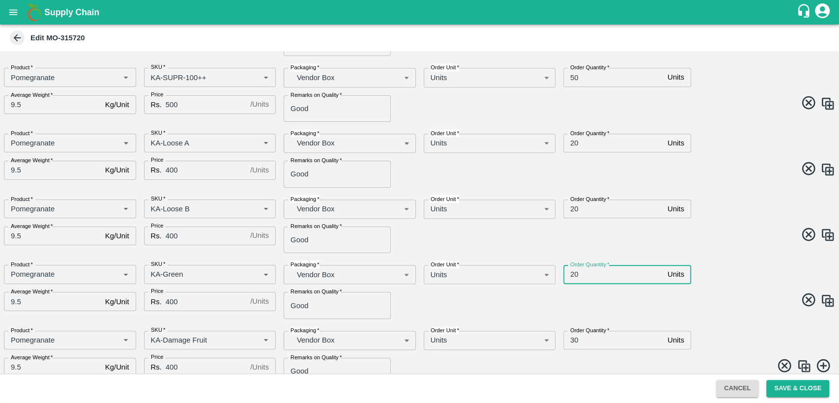
type input "20"
click at [573, 341] on input "30" at bounding box center [613, 340] width 100 height 19
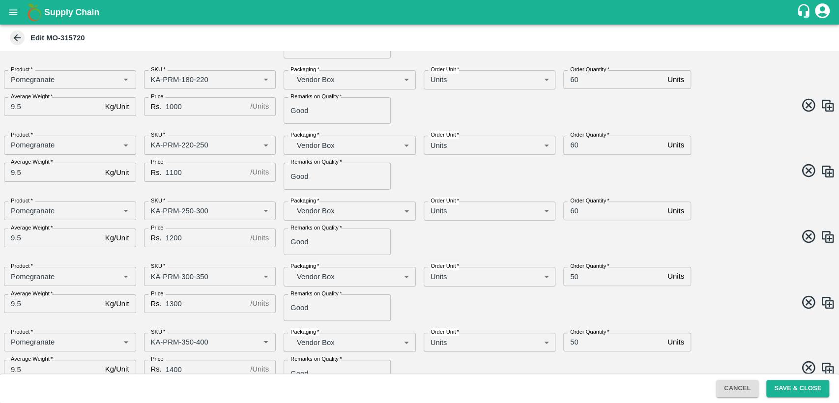
scroll to position [0, 0]
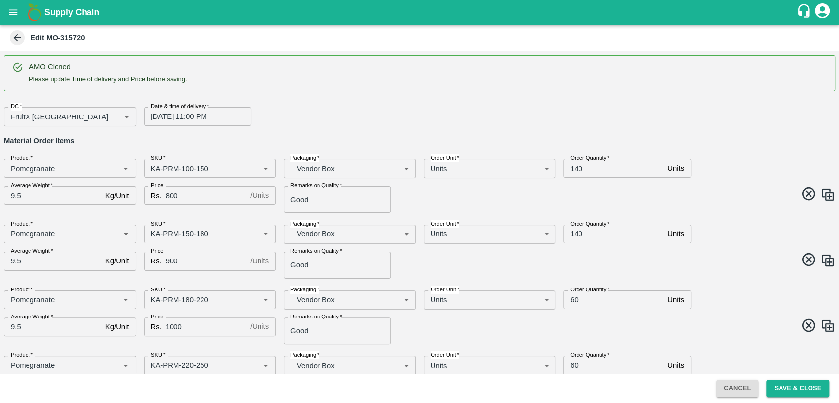
type input "20"
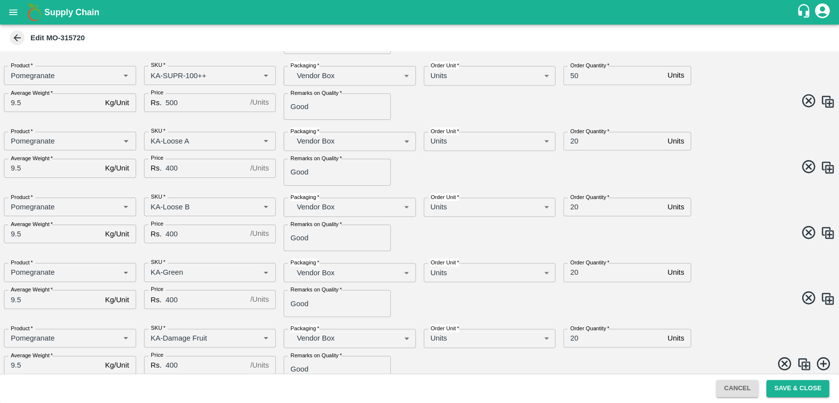
scroll to position [631, 0]
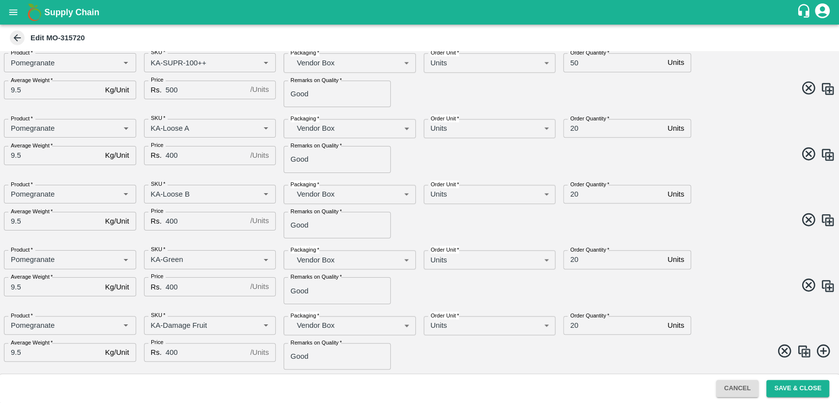
click at [573, 128] on input "20" at bounding box center [613, 128] width 100 height 19
type input "30"
click at [732, 171] on div "Product   * Product   * SKU   * SKU   * Packaging   * Vendor Box BOM/276 Packag…" at bounding box center [415, 142] width 839 height 62
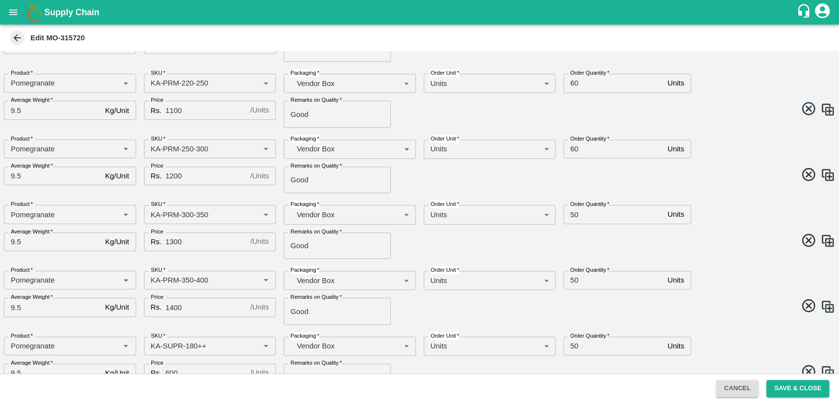
scroll to position [0, 0]
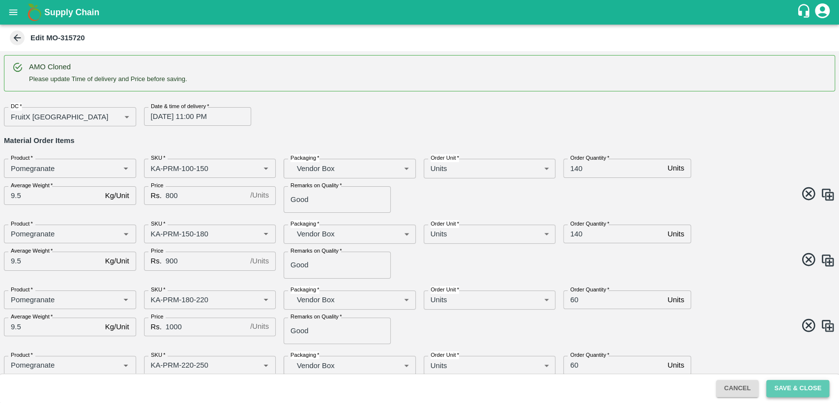
click at [795, 386] on button "Save & Close" at bounding box center [798, 388] width 63 height 17
